Goal: Navigation & Orientation: Find specific page/section

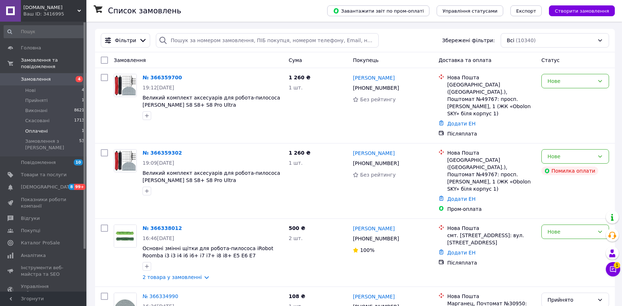
click at [40, 130] on span "Оплачені" at bounding box center [36, 131] width 23 height 6
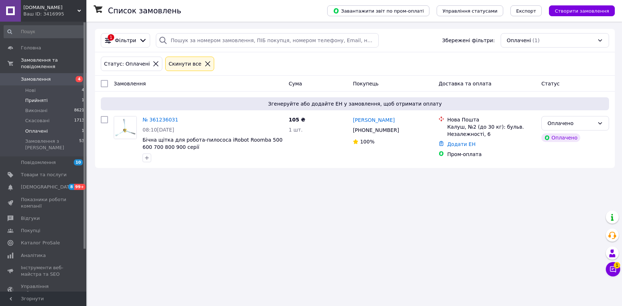
click at [38, 101] on span "Прийняті" at bounding box center [36, 100] width 22 height 6
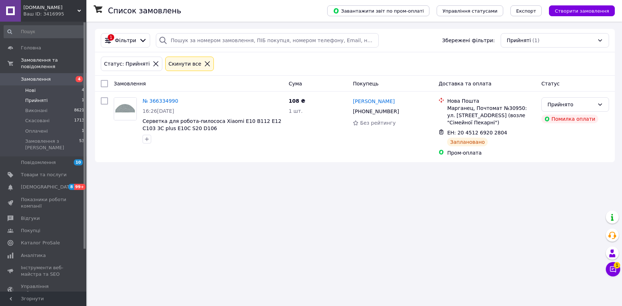
click at [30, 91] on span "Нові" at bounding box center [30, 90] width 10 height 6
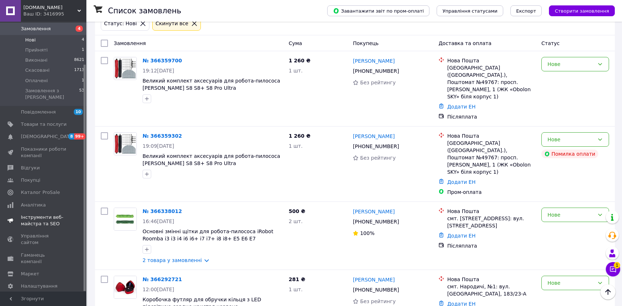
scroll to position [41, 0]
click at [48, 233] on span "Управління сайтом" at bounding box center [44, 239] width 46 height 13
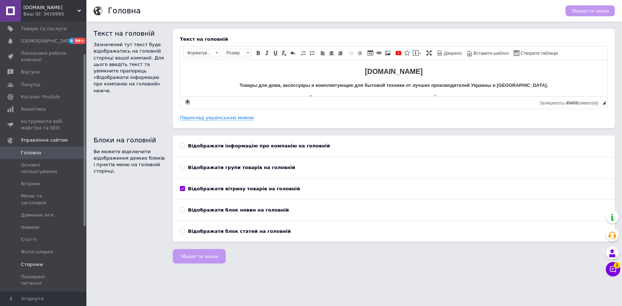
click at [29, 261] on span "Сторінки" at bounding box center [32, 264] width 22 height 6
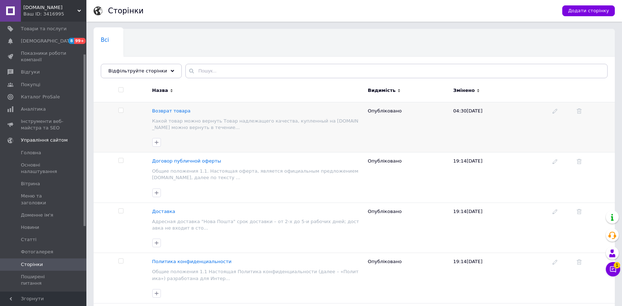
click at [172, 111] on span "Возврат товара" at bounding box center [171, 110] width 39 height 5
